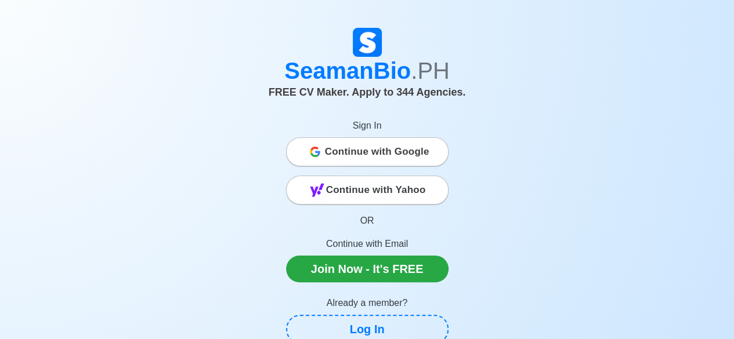
click at [358, 151] on span "Continue with Google" at bounding box center [377, 151] width 104 height 23
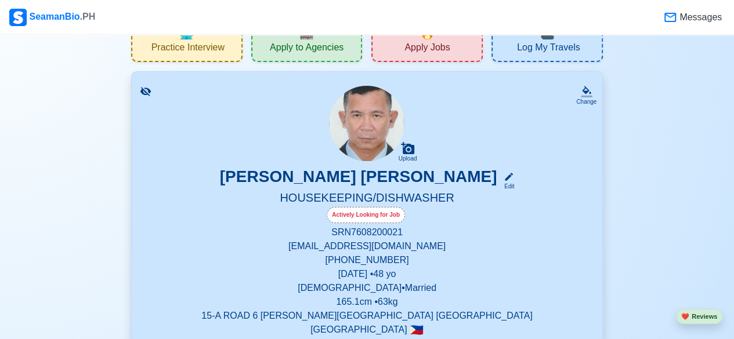
scroll to position [58, 0]
